Goal: Check status: Check status

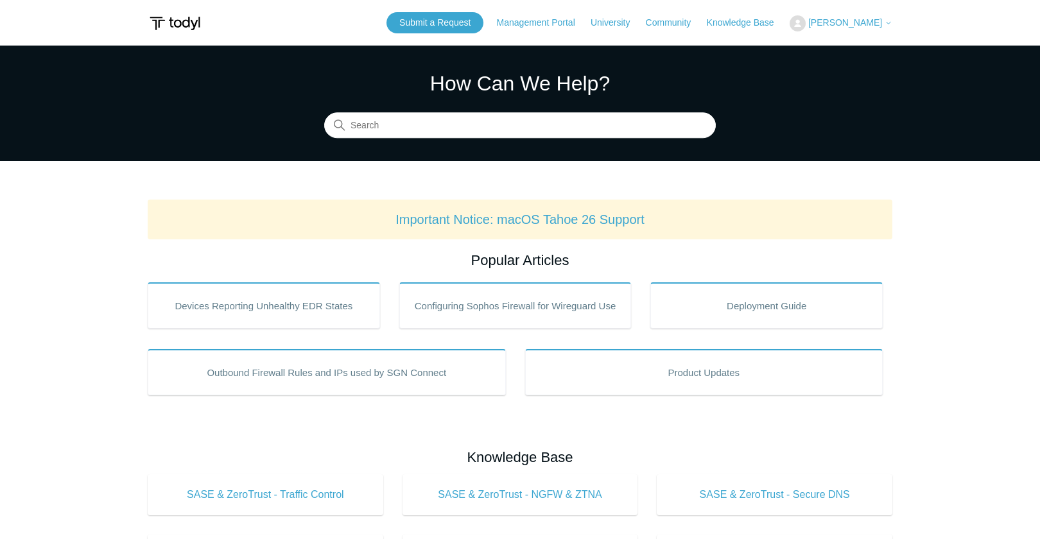
click at [848, 28] on button "[PERSON_NAME]" at bounding box center [840, 23] width 103 height 16
click at [844, 51] on link "My Support Requests" at bounding box center [852, 50] width 125 height 22
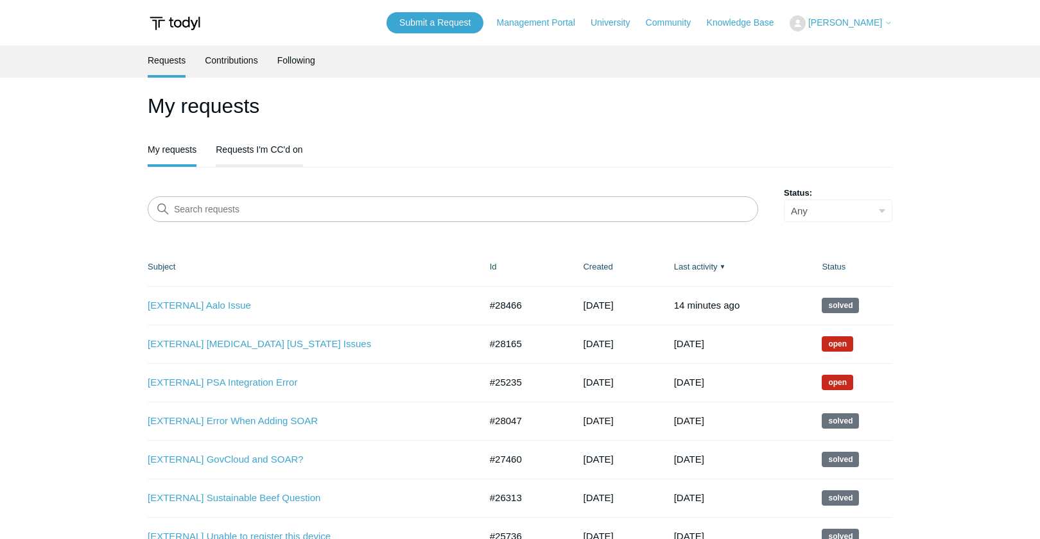
click at [255, 158] on link "Requests I'm CC'd on" at bounding box center [259, 148] width 87 height 27
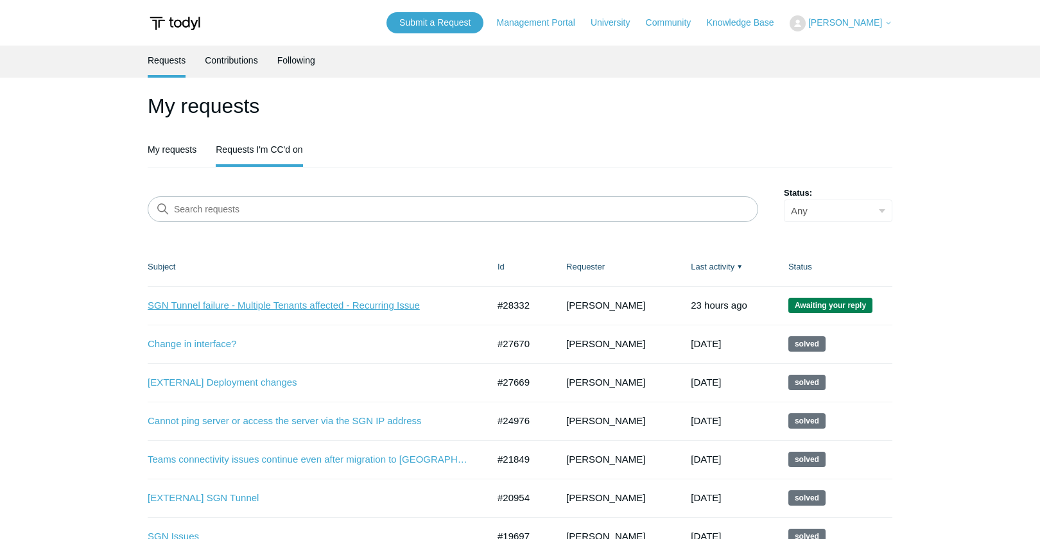
click at [388, 309] on link "SGN Tunnel failure - Multiple Tenants affected - Recurring Issue" at bounding box center [308, 305] width 321 height 15
click at [330, 307] on link "SGN Tunnel failure - Multiple Tenants affected - Recurring Issue" at bounding box center [308, 305] width 321 height 15
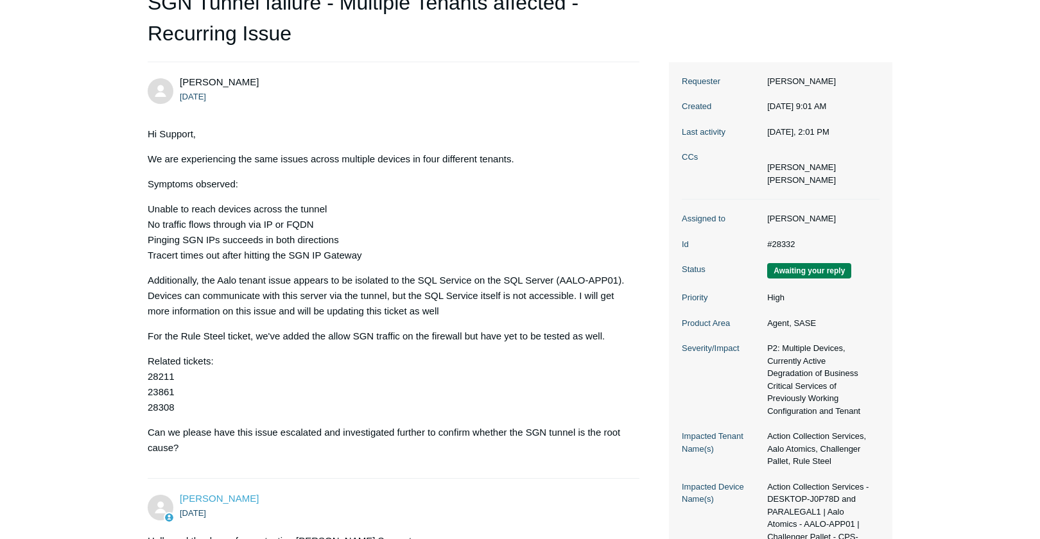
scroll to position [142, 0]
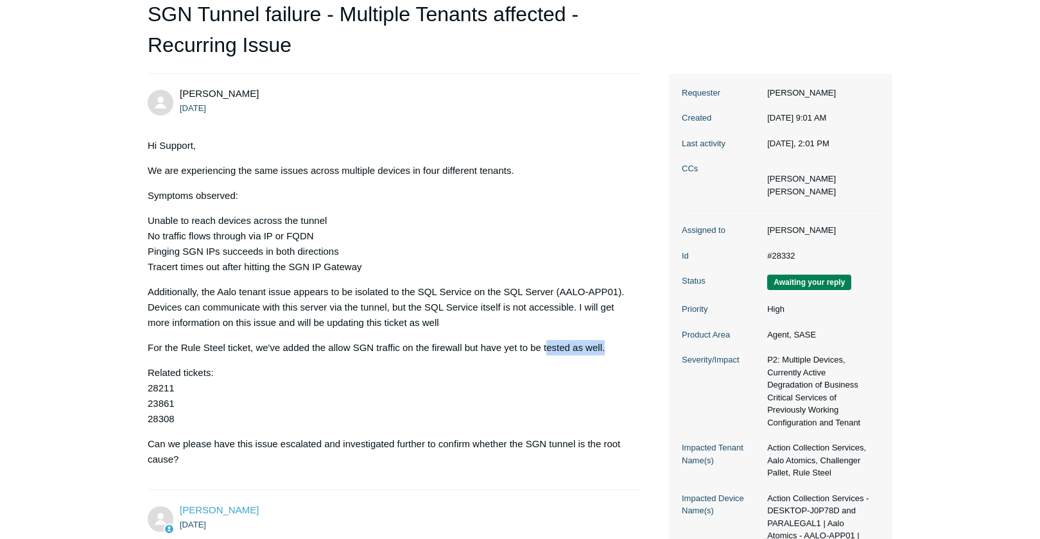
drag, startPoint x: 616, startPoint y: 350, endPoint x: 551, endPoint y: 348, distance: 65.5
click at [551, 348] on p "For the Rule Steel ticket, we've added the allow SGN traffic on the firewall bu…" at bounding box center [387, 347] width 479 height 15
drag, startPoint x: 547, startPoint y: 348, endPoint x: 592, endPoint y: 348, distance: 44.3
click at [592, 348] on p "For the Rule Steel ticket, we've added the allow SGN traffic on the firewall bu…" at bounding box center [387, 347] width 479 height 15
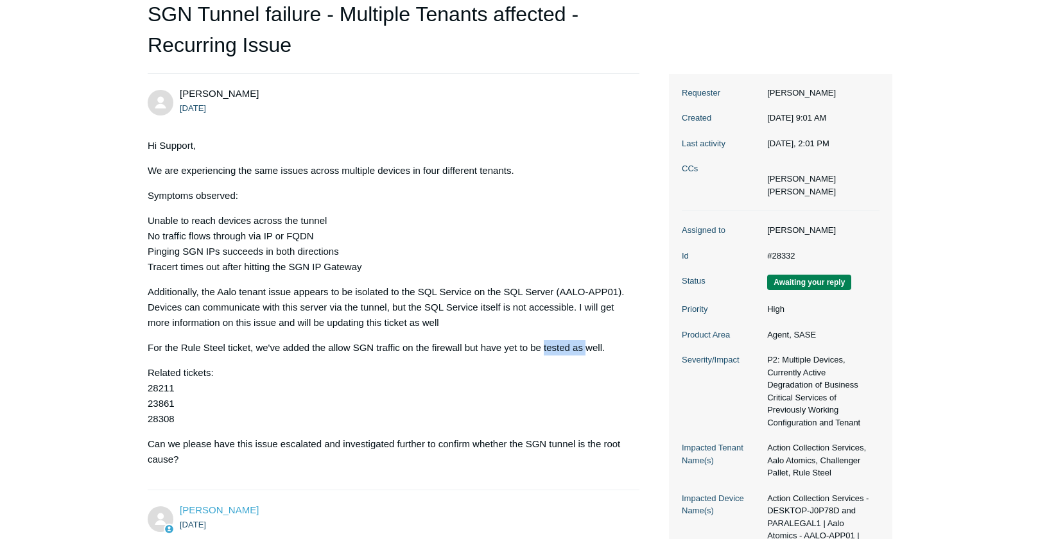
click at [592, 348] on p "For the Rule Steel ticket, we've added the allow SGN traffic on the firewall bu…" at bounding box center [387, 347] width 479 height 15
drag, startPoint x: 611, startPoint y: 348, endPoint x: 502, endPoint y: 346, distance: 109.1
click at [502, 346] on p "For the Rule Steel ticket, we've added the allow SGN traffic on the firewall bu…" at bounding box center [387, 347] width 479 height 15
drag, startPoint x: 148, startPoint y: 344, endPoint x: 422, endPoint y: 343, distance: 274.0
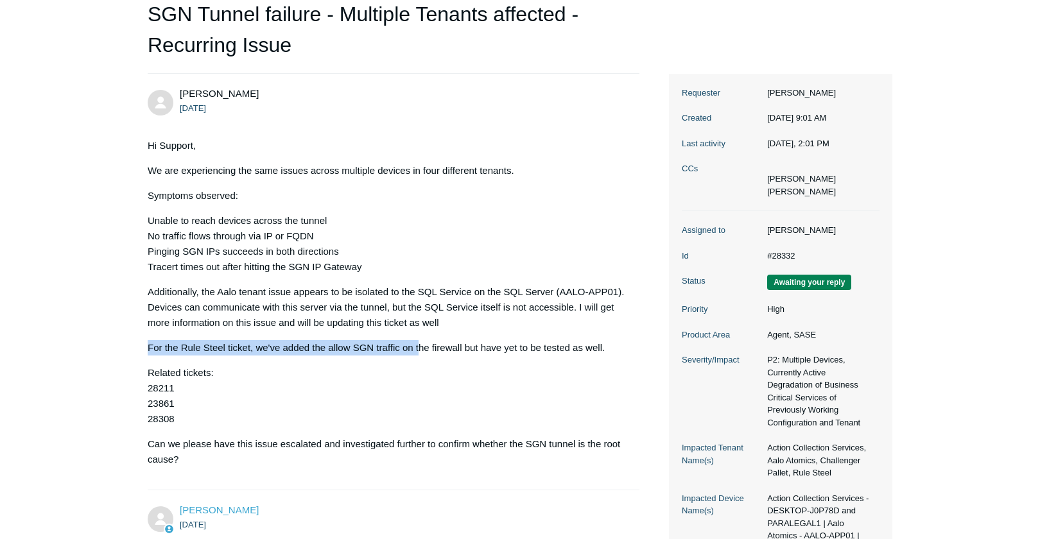
click at [422, 343] on p "For the Rule Steel ticket, we've added the allow SGN traffic on the firewall bu…" at bounding box center [387, 347] width 479 height 15
drag, startPoint x: 629, startPoint y: 348, endPoint x: 510, endPoint y: 336, distance: 119.9
click at [510, 336] on div "Ferdinand Miraflor 6 days ago Hi Support, We are experiencing the same issues a…" at bounding box center [394, 282] width 492 height 390
click at [510, 336] on div "Hi Support, We are experiencing the same issues across multiple devices in four…" at bounding box center [387, 302] width 479 height 329
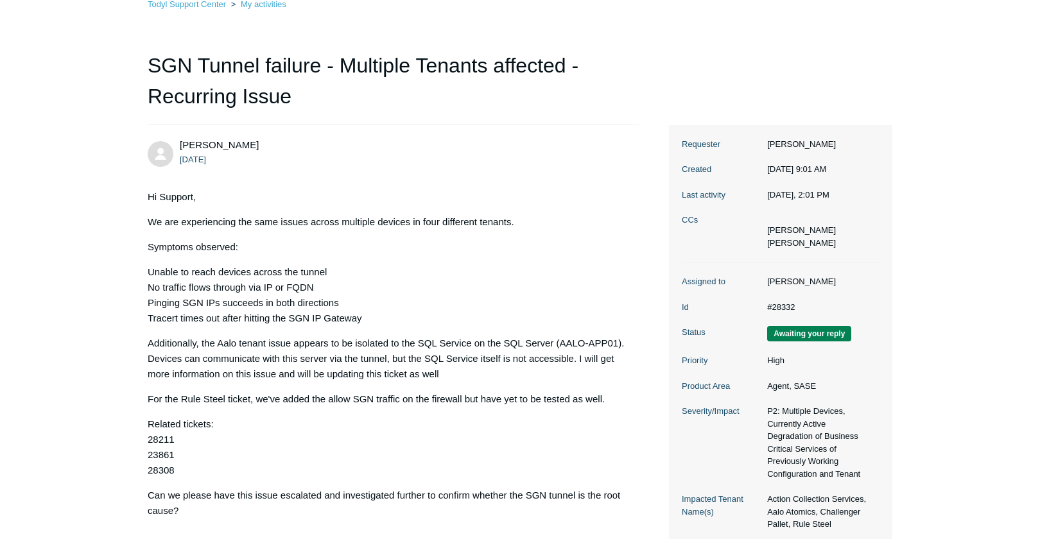
scroll to position [0, 0]
